Goal: Navigation & Orientation: Find specific page/section

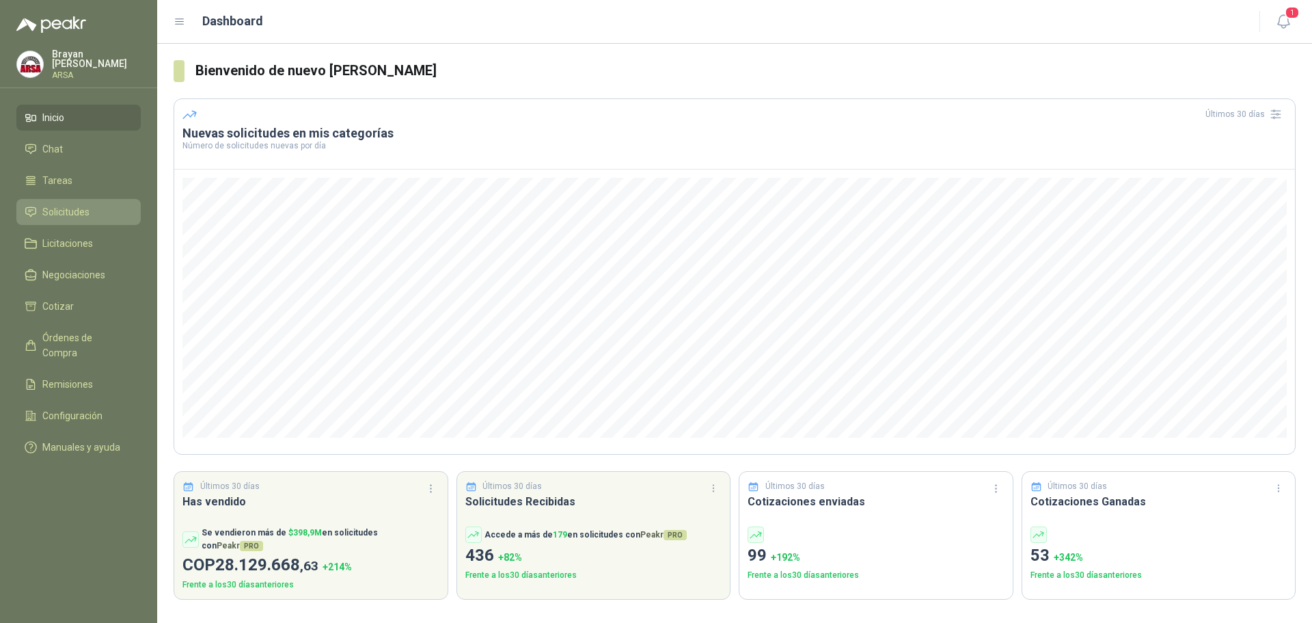
click at [62, 213] on span "Solicitudes" at bounding box center [65, 211] width 47 height 15
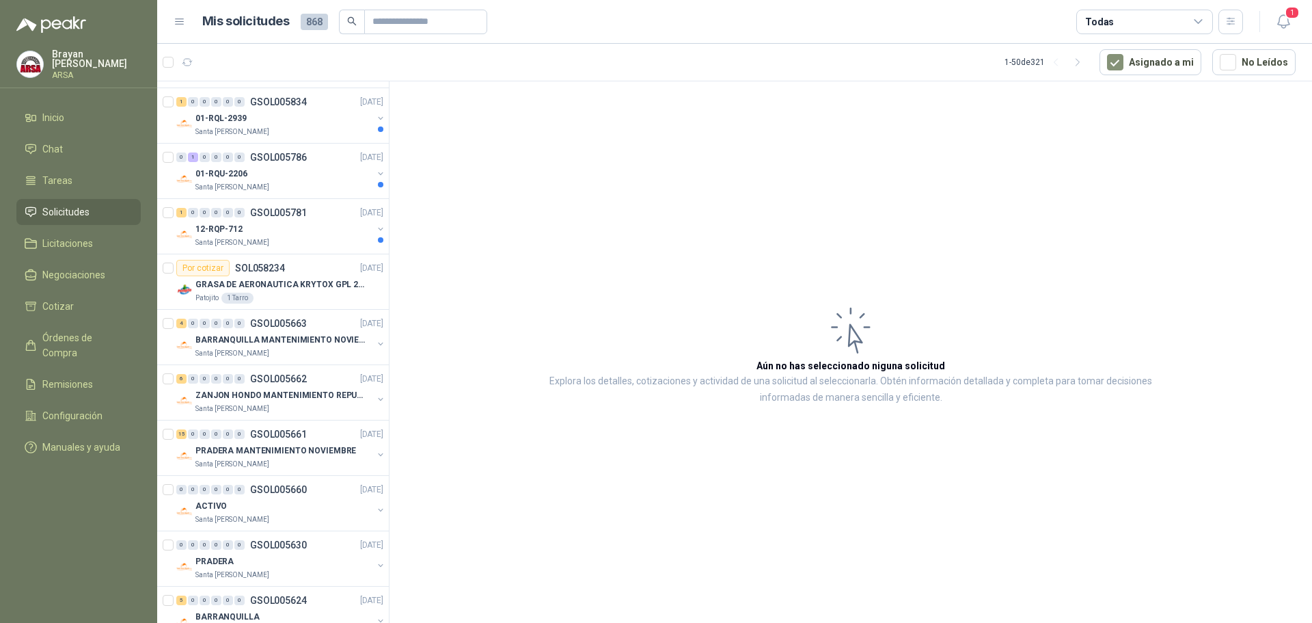
scroll to position [342, 0]
click at [305, 228] on div "12-RQP-712" at bounding box center [283, 227] width 177 height 16
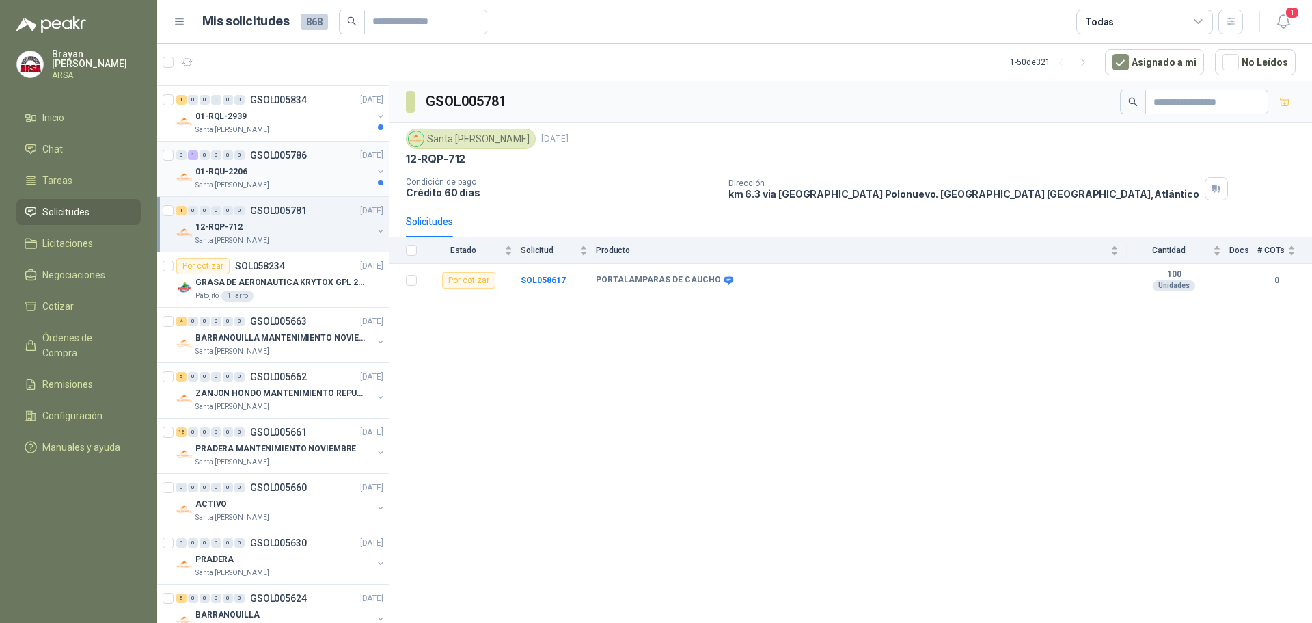
click at [311, 175] on div "01-RQU-2206" at bounding box center [283, 171] width 177 height 16
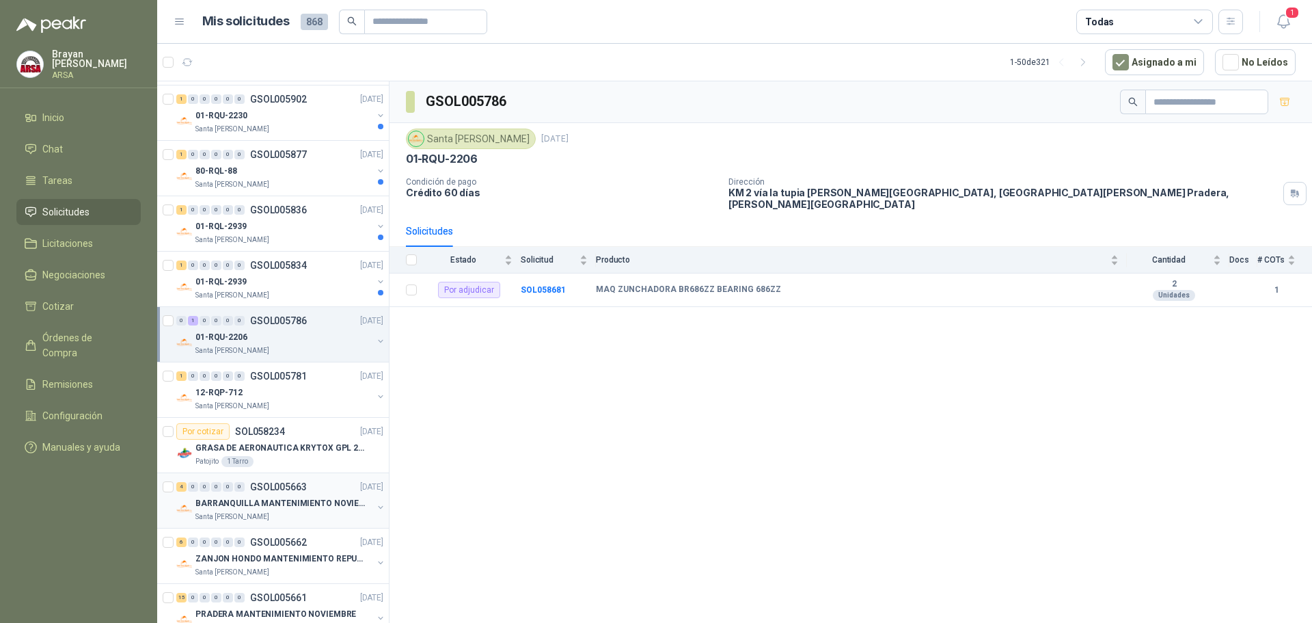
scroll to position [137, 0]
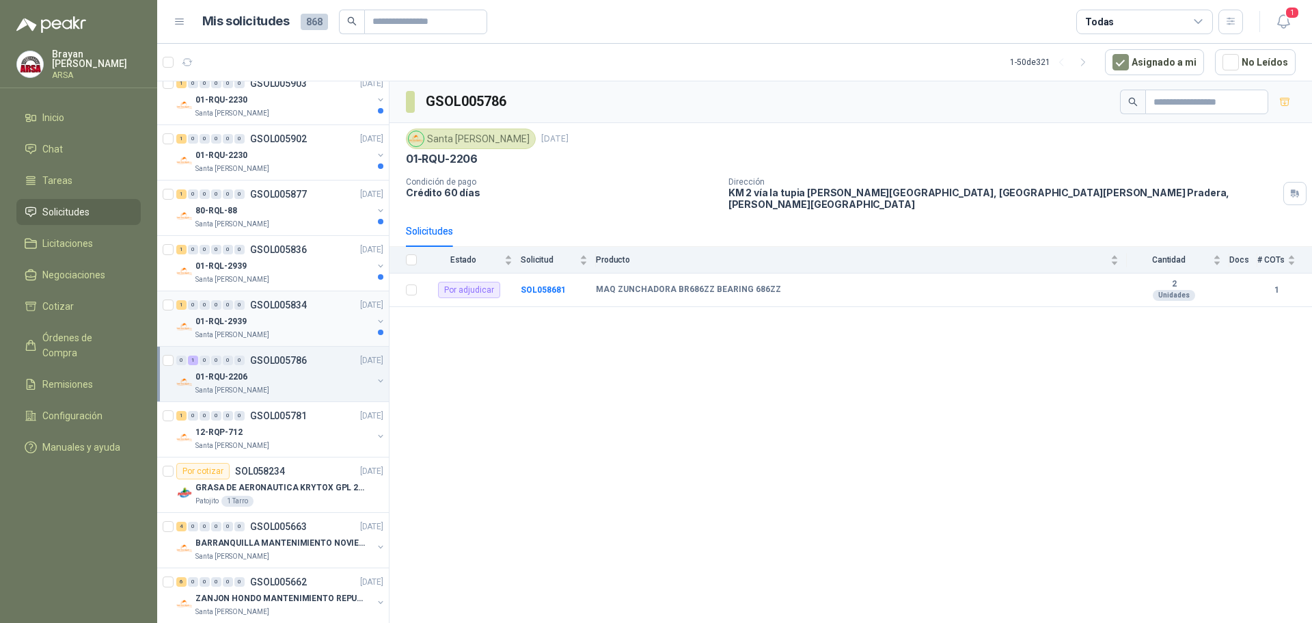
click at [313, 320] on div "01-RQL-2939" at bounding box center [283, 321] width 177 height 16
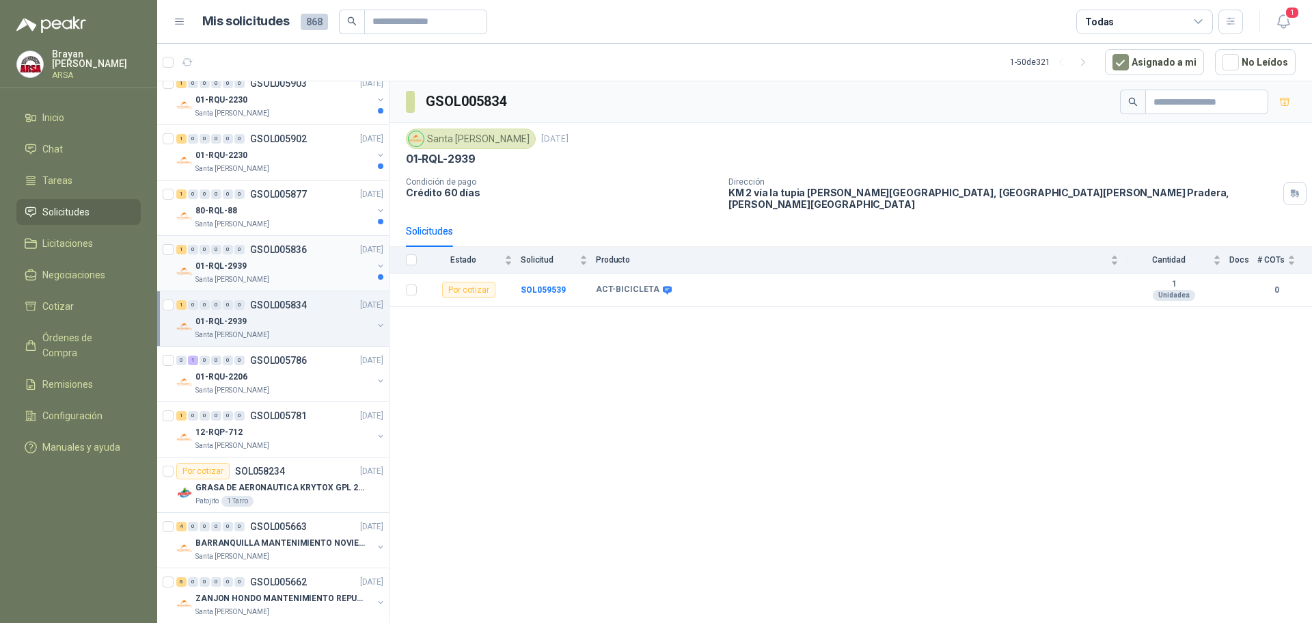
click at [318, 254] on div "1 0 0 0 0 0 GSOL005836 [DATE]" at bounding box center [281, 249] width 210 height 16
click at [309, 215] on div "80-RQL-88" at bounding box center [283, 210] width 177 height 16
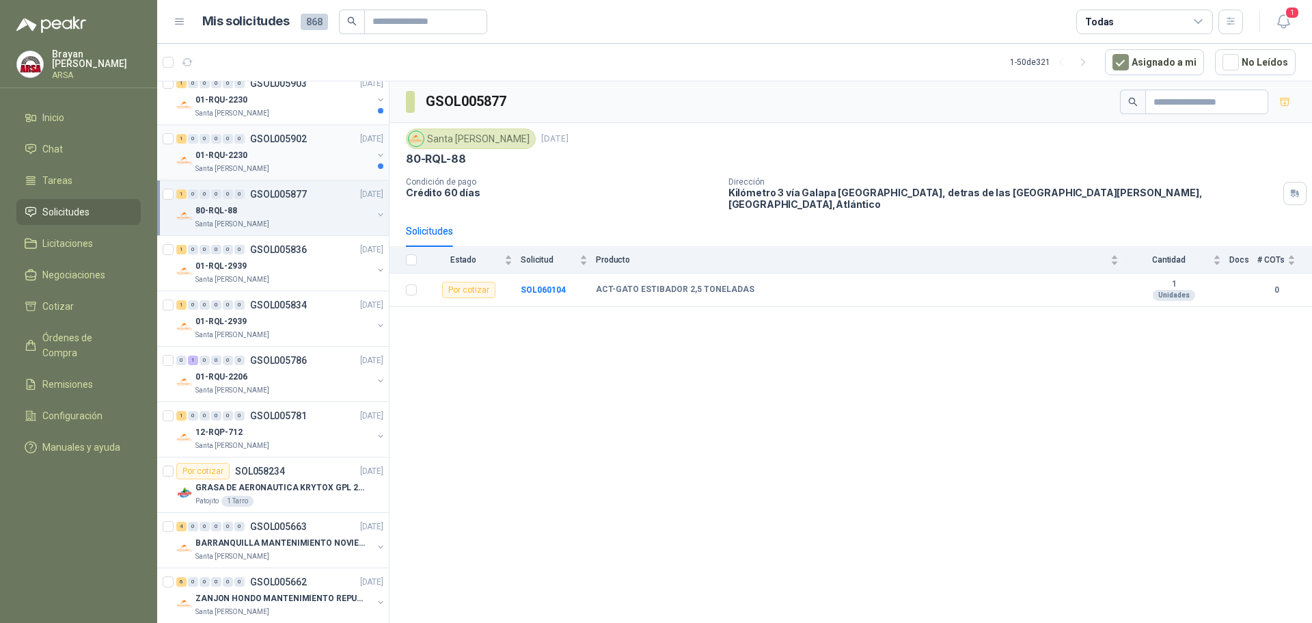
click at [295, 156] on div "01-RQU-2230" at bounding box center [283, 155] width 177 height 16
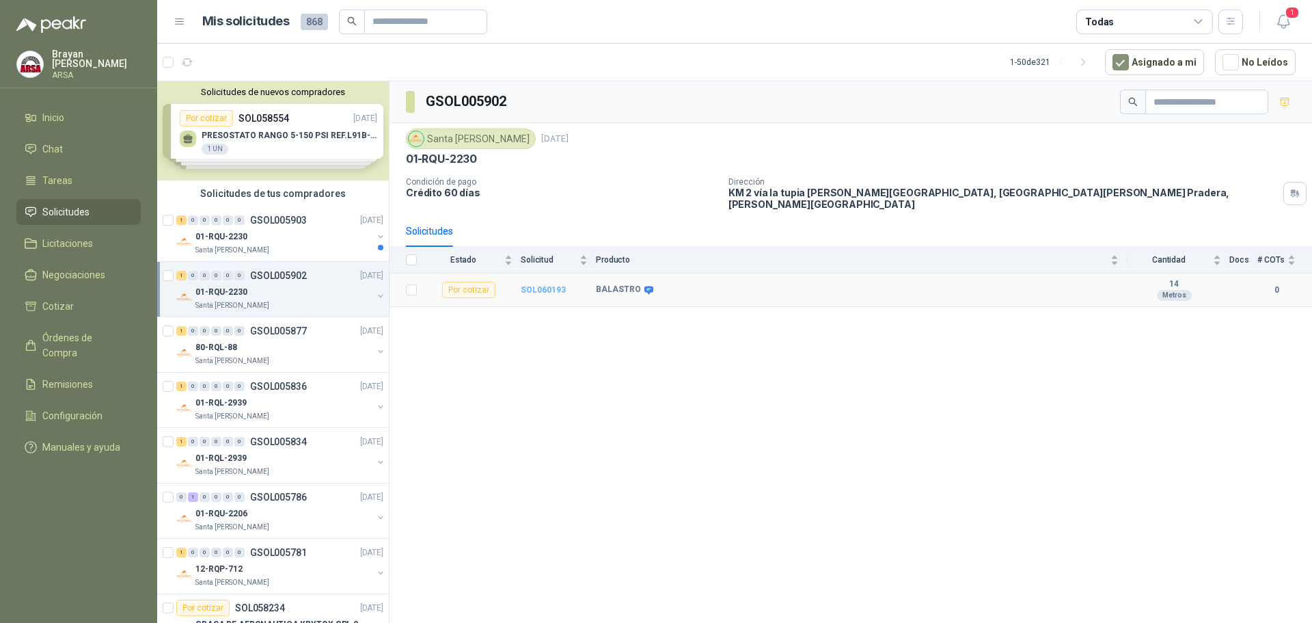
click at [534, 285] on b "SOL060193" at bounding box center [543, 290] width 45 height 10
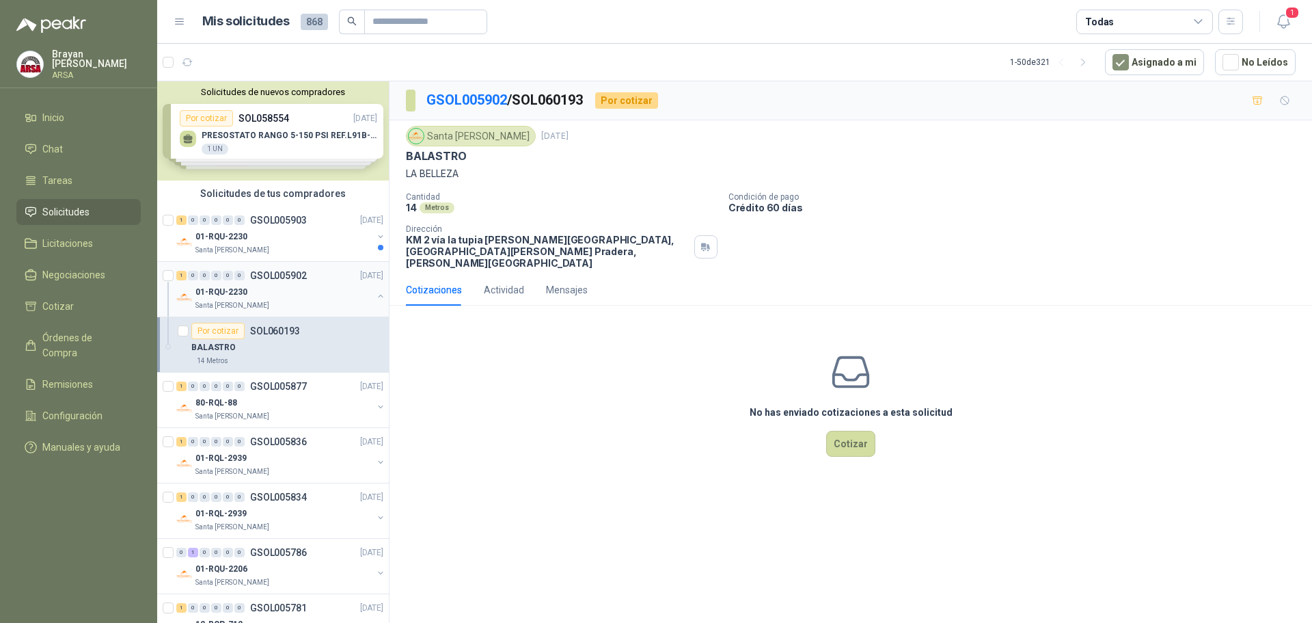
click at [375, 294] on button "button" at bounding box center [380, 295] width 11 height 11
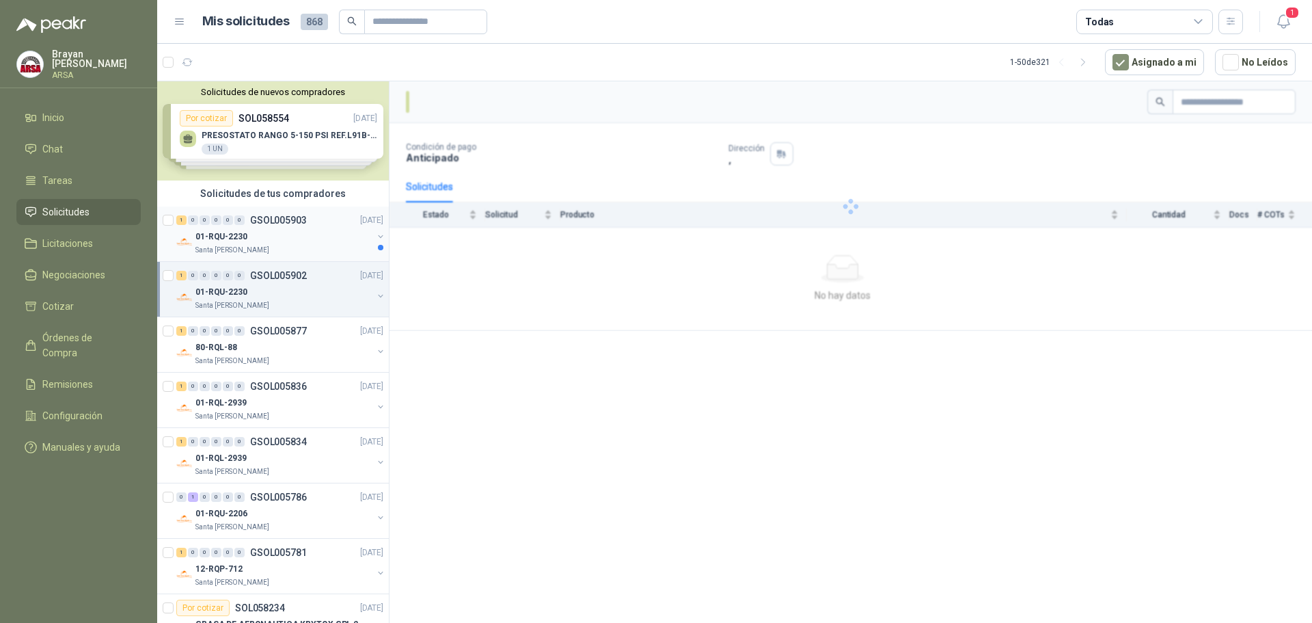
click at [346, 245] on div "Santa [PERSON_NAME]" at bounding box center [283, 250] width 177 height 11
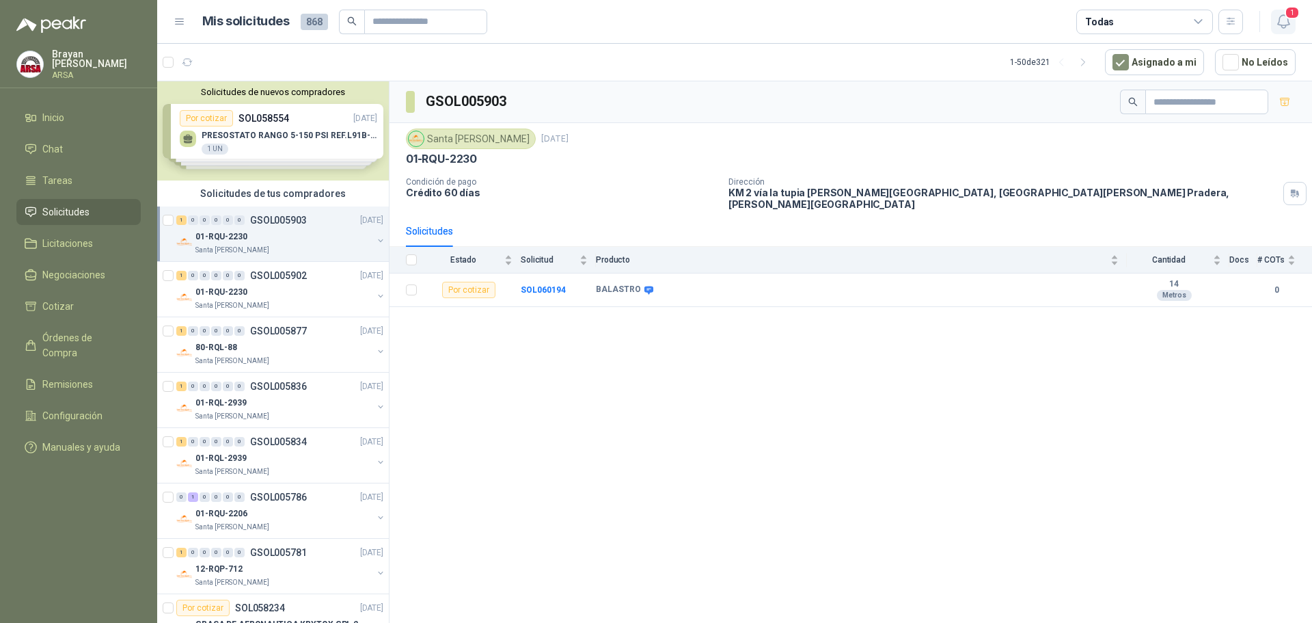
click at [1287, 19] on span "1" at bounding box center [1292, 12] width 15 height 13
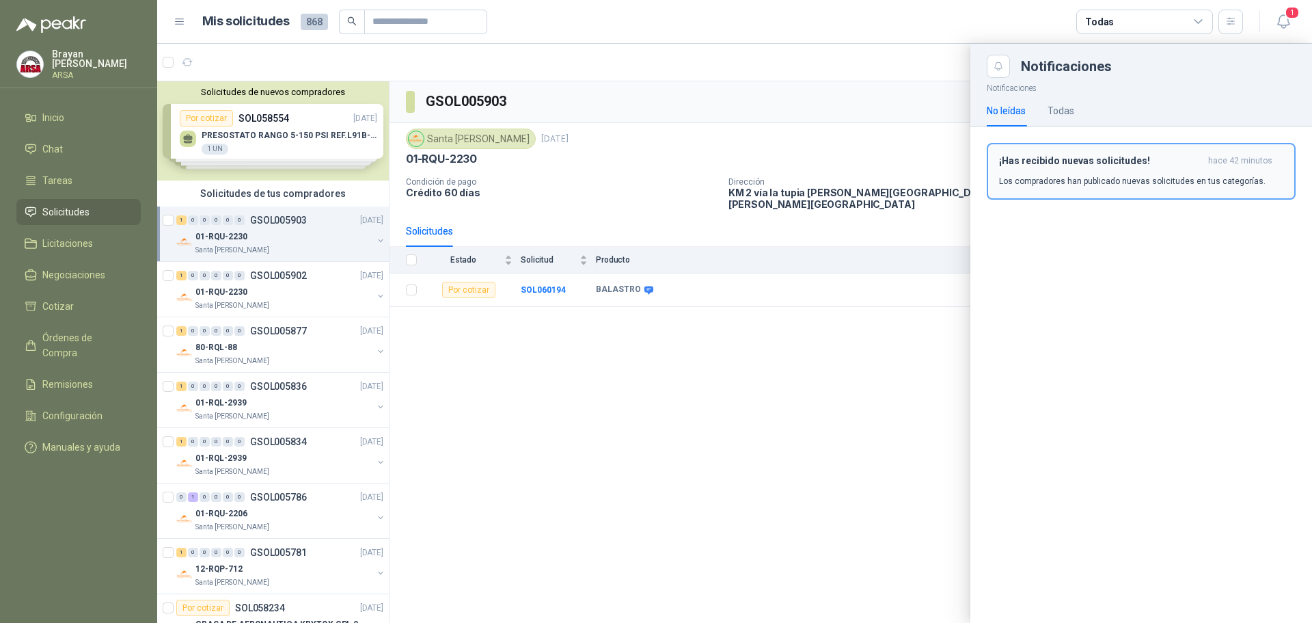
click at [1132, 172] on div "¡Has recibido nuevas solicitudes! hace 42 minutos Los compradores han publicado…" at bounding box center [1141, 171] width 284 height 32
